Goal: Obtain resource: Obtain resource

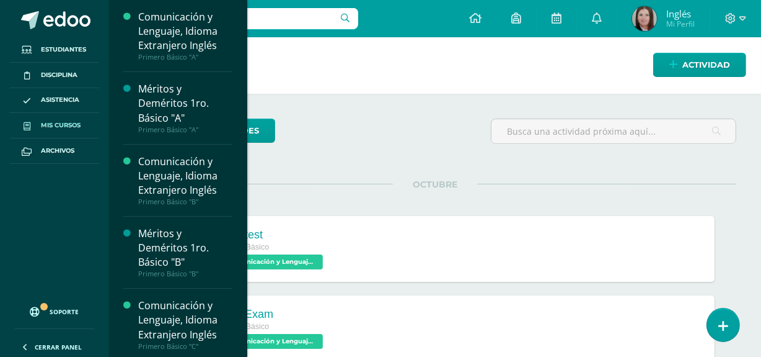
click at [87, 125] on link "Mis cursos" at bounding box center [54, 125] width 89 height 25
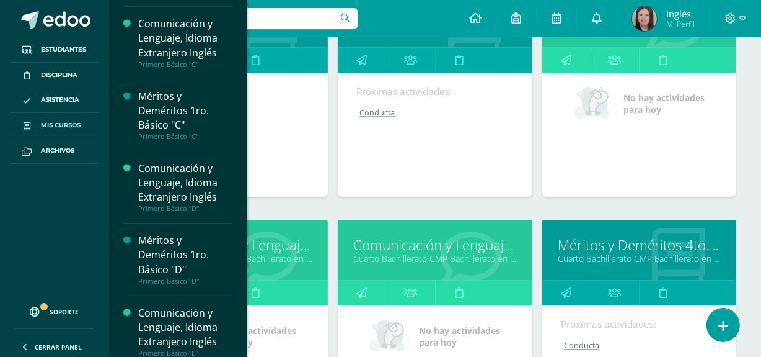
scroll to position [2142, 0]
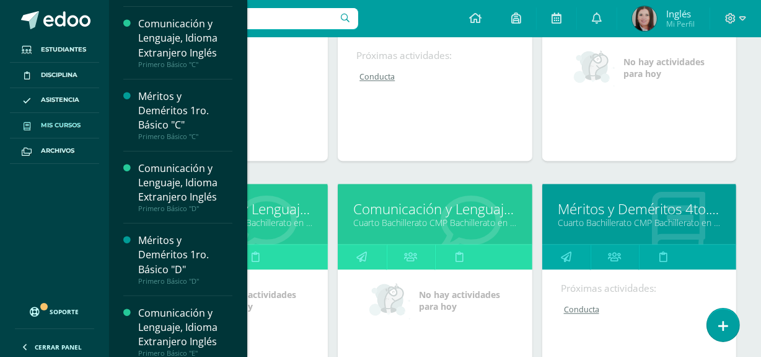
drag, startPoint x: 282, startPoint y: 192, endPoint x: 254, endPoint y: 208, distance: 32.0
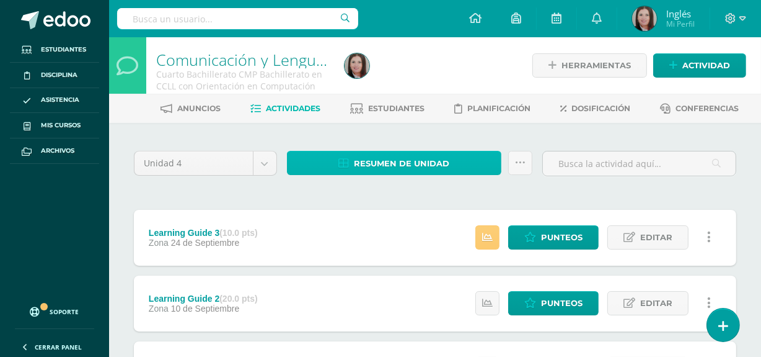
click at [403, 163] on span "Resumen de unidad" at bounding box center [401, 163] width 95 height 23
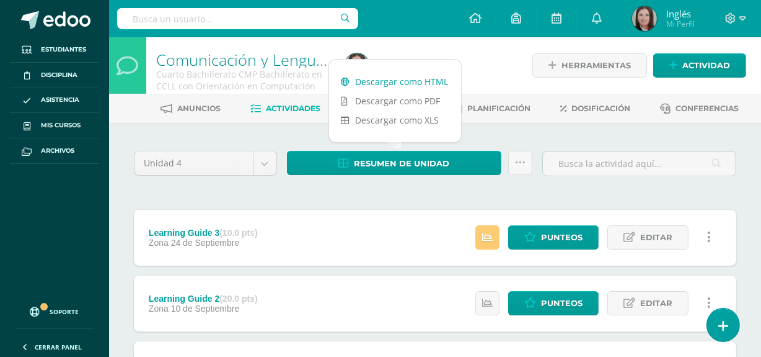
click at [415, 84] on link "Descargar como HTML" at bounding box center [395, 81] width 132 height 19
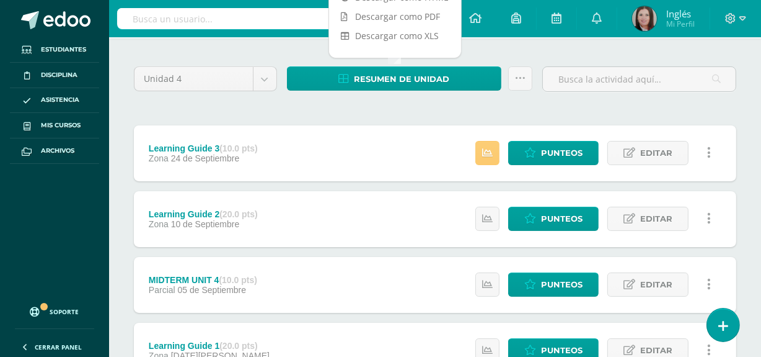
scroll to position [169, 0]
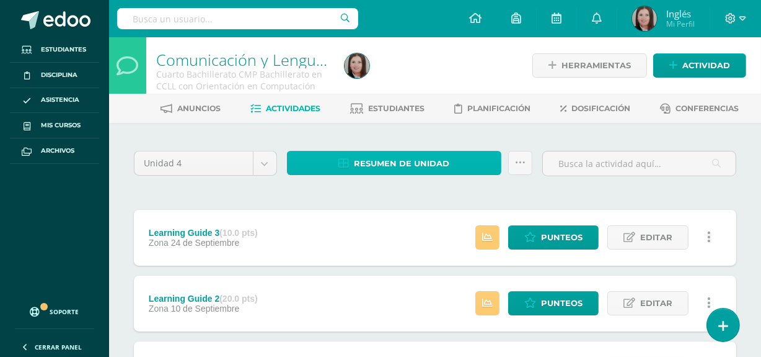
click at [419, 152] on span "Resumen de unidad" at bounding box center [401, 163] width 95 height 23
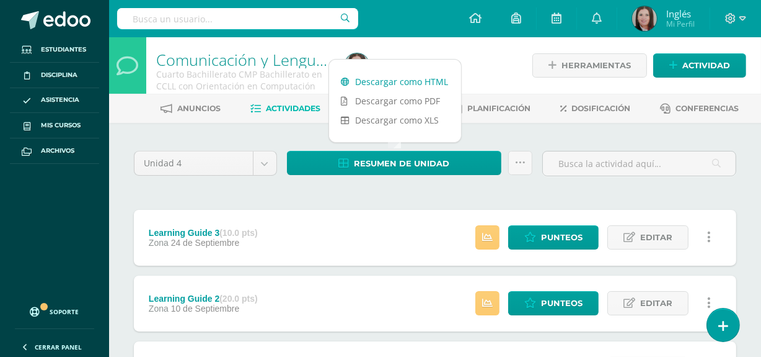
click at [388, 85] on link "Descargar como HTML" at bounding box center [395, 81] width 132 height 19
